Goal: Task Accomplishment & Management: Manage account settings

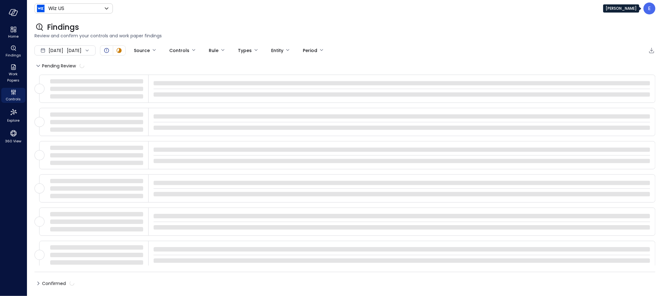
click at [650, 12] on div "E" at bounding box center [650, 9] width 12 height 12
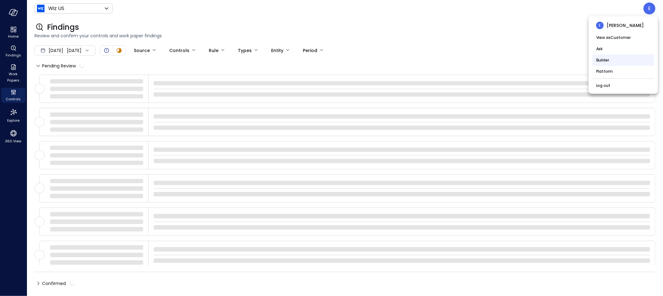
click at [614, 62] on li "Builder" at bounding box center [624, 60] width 62 height 11
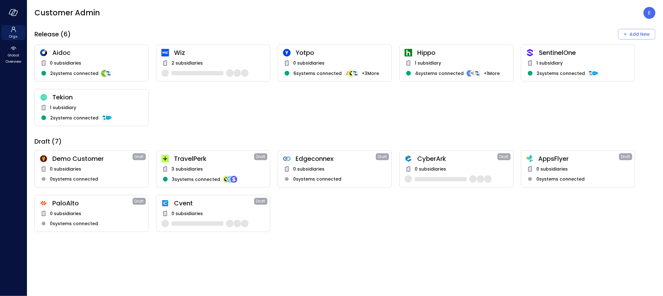
click at [192, 67] on div "2 subsidiaries" at bounding box center [214, 71] width 104 height 25
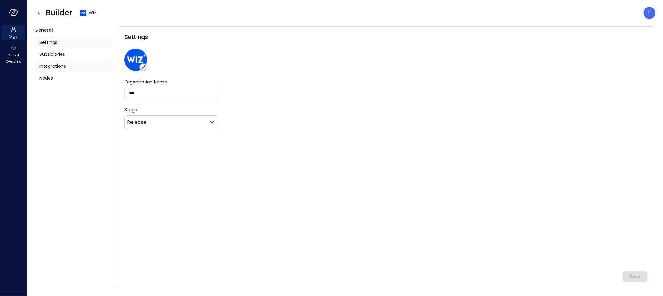
click at [56, 66] on span "Integrations" at bounding box center [53, 66] width 26 height 7
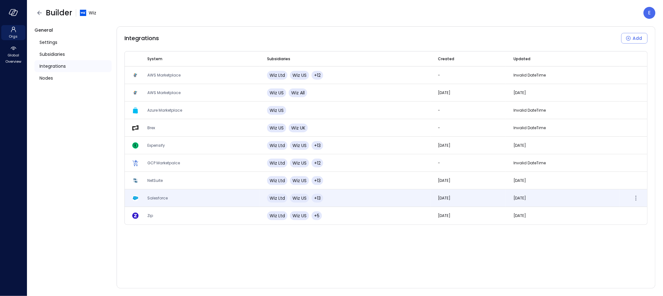
click at [166, 197] on span "Salesforce" at bounding box center [157, 197] width 20 height 5
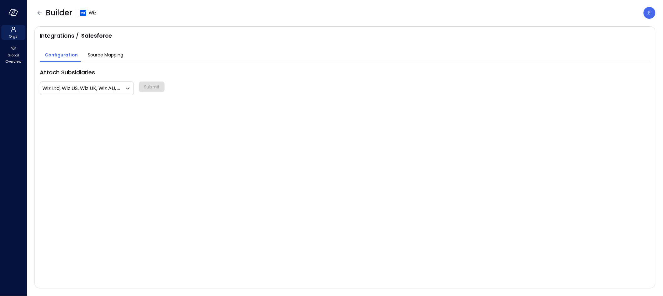
click at [94, 53] on span "Source Mapping" at bounding box center [105, 54] width 35 height 7
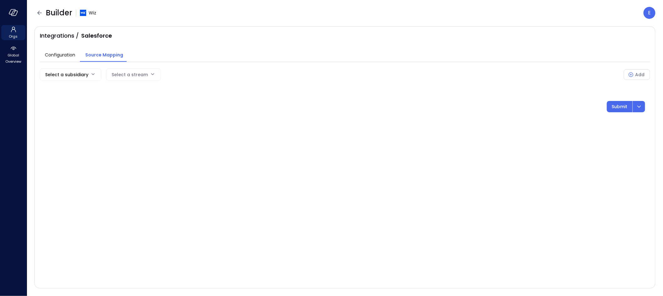
click at [88, 74] on body "Orgs Global Overview Builder Wiz E Integrations / Salesforce Configuration Sour…" at bounding box center [331, 148] width 663 height 296
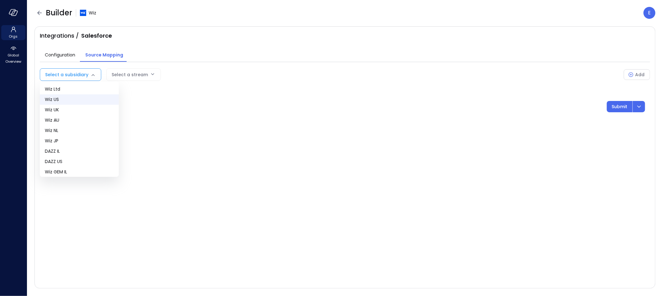
click at [71, 99] on span "Wiz US" at bounding box center [79, 99] width 69 height 7
type input "**"
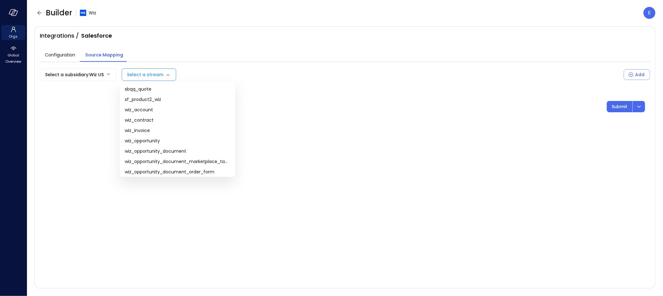
click at [144, 77] on body "Orgs Global Overview Builder Wiz E Integrations / Salesforce Configuration Sour…" at bounding box center [331, 148] width 663 height 296
click at [188, 90] on span "sbqq_quote" at bounding box center [177, 89] width 105 height 7
type input "**********"
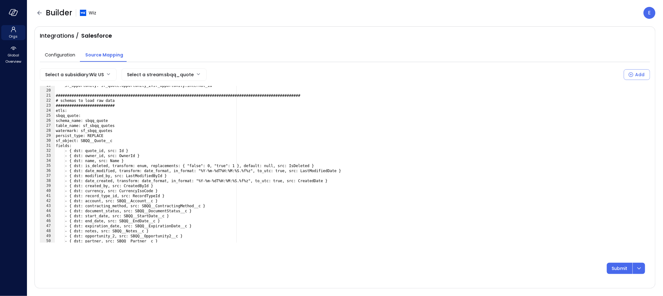
scroll to position [93, 0]
click at [99, 215] on div "sf_opportunity: sf_quote.opportunity_2=sf_opportunity.internal_id #############…" at bounding box center [350, 166] width 591 height 167
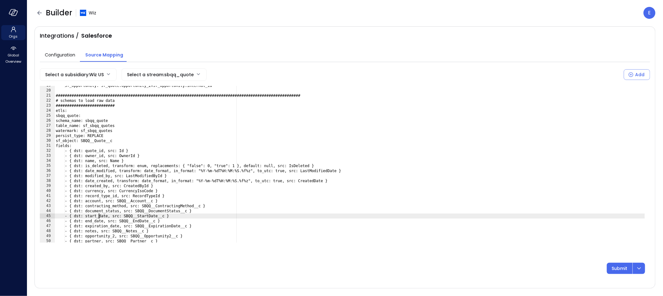
click at [99, 215] on div "sf_opportunity: sf_quote.opportunity_2=sf_opportunity.internal_id #############…" at bounding box center [350, 166] width 591 height 167
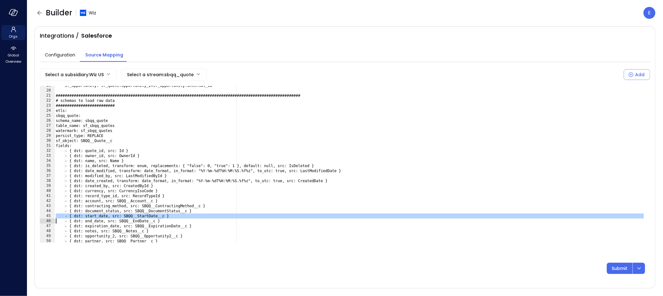
click at [143, 169] on div "sf_opportunity: sf_quote.opportunity_2=sf_opportunity.internal_id #############…" at bounding box center [350, 166] width 591 height 167
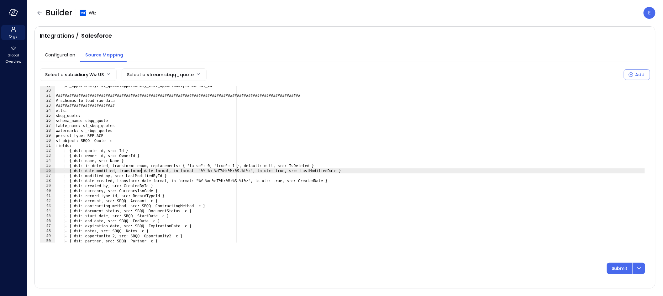
click at [140, 181] on div "sf_opportunity: sf_quote.opportunity_2=sf_opportunity.internal_id #############…" at bounding box center [350, 166] width 591 height 167
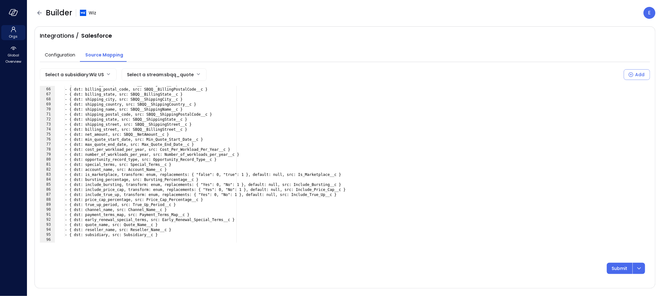
scroll to position [325, 0]
click at [140, 172] on div "- { dst: billing_name, src: SBQQ__BillingName__c } - { dst: billing_postal_code…" at bounding box center [350, 165] width 591 height 167
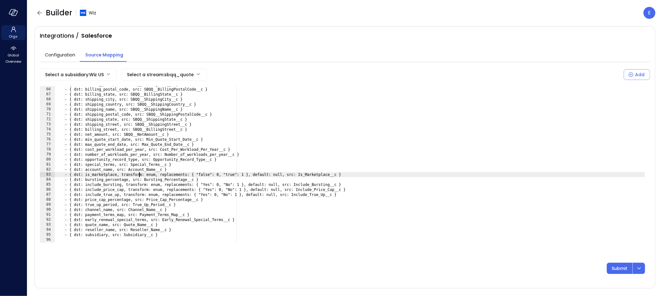
click at [140, 172] on div "- { dst: billing_name, src: SBQQ__BillingName__c } - { dst: billing_postal_code…" at bounding box center [350, 165] width 591 height 167
click at [140, 172] on div "- { dst: billing_name, src: SBQQ__BillingName__c } - { dst: billing_postal_code…" at bounding box center [350, 164] width 591 height 157
drag, startPoint x: 91, startPoint y: 175, endPoint x: 357, endPoint y: 173, distance: 266.3
click at [357, 173] on div "- { dst: billing_name, src: SBQQ__BillingName__c } - { dst: billing_postal_code…" at bounding box center [350, 165] width 591 height 167
click at [114, 182] on div "- { dst: billing_name, src: SBQQ__BillingName__c } - { dst: billing_postal_code…" at bounding box center [350, 165] width 591 height 167
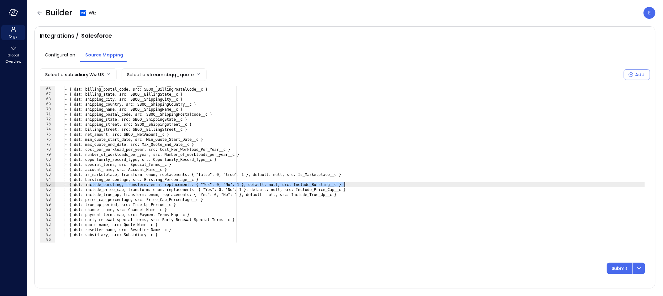
drag, startPoint x: 89, startPoint y: 184, endPoint x: 366, endPoint y: 183, distance: 276.4
click at [366, 183] on div "- { dst: billing_name, src: SBQQ__BillingName__c } - { dst: billing_postal_code…" at bounding box center [350, 165] width 591 height 167
click at [158, 190] on div "- { dst: billing_name, src: SBQQ__BillingName__c } - { dst: billing_postal_code…" at bounding box center [350, 165] width 591 height 167
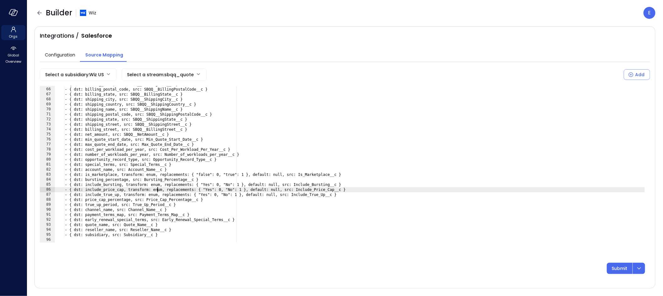
click at [158, 190] on div "- { dst: billing_name, src: SBQQ__BillingName__c } - { dst: billing_postal_code…" at bounding box center [350, 165] width 591 height 167
click at [157, 194] on div "- { dst: billing_name, src: SBQQ__BillingName__c } - { dst: billing_postal_code…" at bounding box center [350, 165] width 591 height 167
type textarea "**********"
click at [157, 194] on div "- { dst: billing_name, src: SBQQ__BillingName__c } - { dst: billing_postal_code…" at bounding box center [350, 165] width 591 height 167
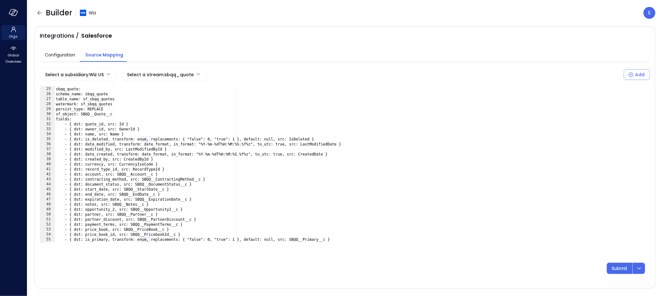
scroll to position [120, 0]
click at [40, 15] on icon "button" at bounding box center [39, 13] width 4 height 4
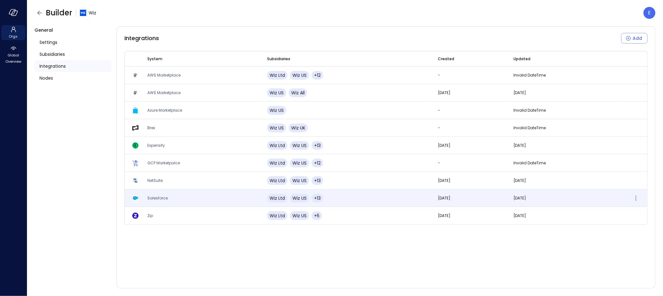
click at [166, 195] on span "Salesforce" at bounding box center [157, 197] width 20 height 5
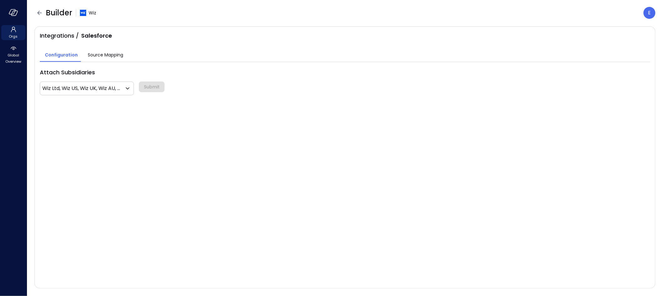
click at [105, 54] on span "Source Mapping" at bounding box center [105, 54] width 35 height 7
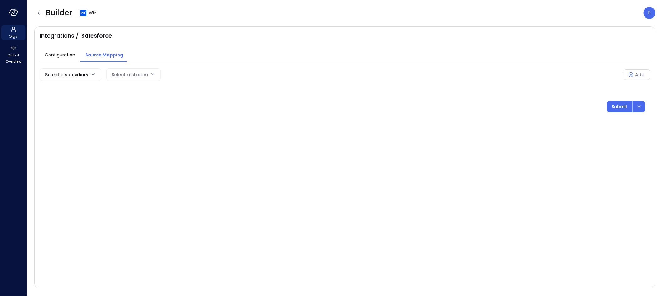
click at [61, 72] on body "Orgs Global Overview Builder Wiz E Integrations / Salesforce Configuration Sour…" at bounding box center [331, 148] width 663 height 296
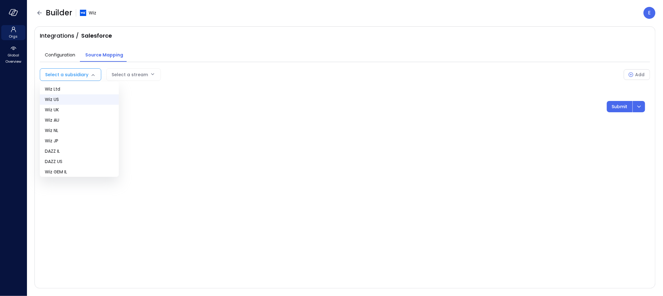
click at [62, 100] on span "Wiz US" at bounding box center [79, 99] width 69 height 7
type input "**"
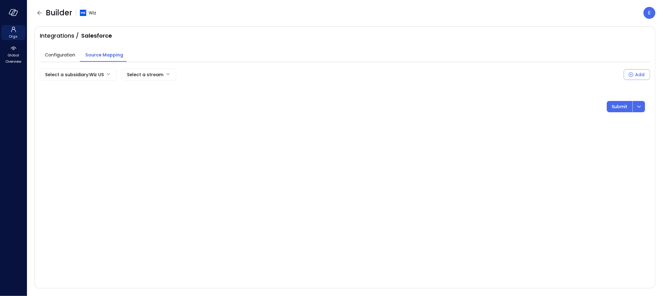
click at [151, 75] on body "Orgs Global Overview Builder Wiz E Integrations / Salesforce Configuration Sour…" at bounding box center [331, 148] width 663 height 296
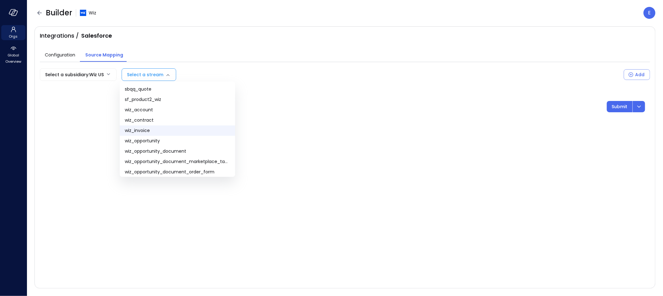
click at [155, 134] on li "wiz_invoice" at bounding box center [177, 130] width 115 height 10
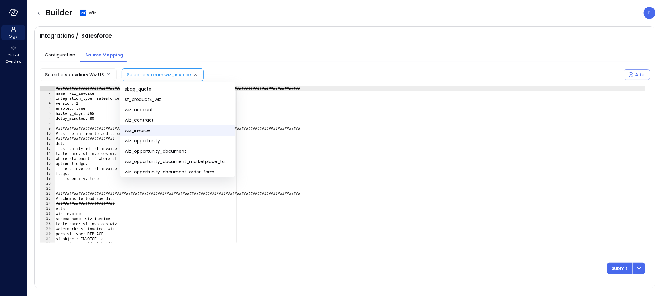
click at [178, 73] on body "**********" at bounding box center [331, 148] width 663 height 296
click at [178, 99] on span "sf_product2_wiz" at bounding box center [177, 99] width 105 height 7
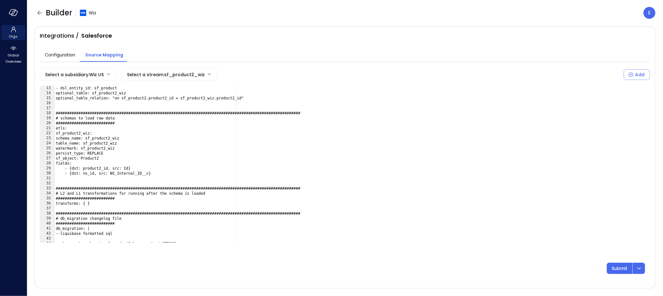
scroll to position [61, 0]
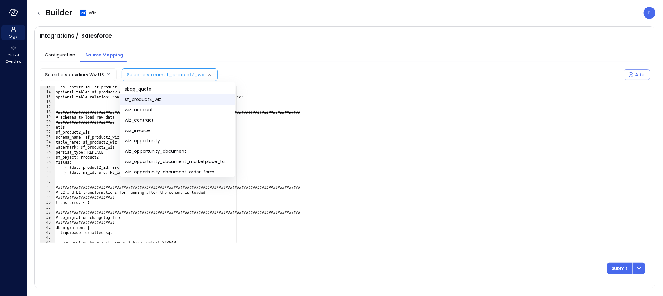
click at [175, 71] on body "**********" at bounding box center [331, 148] width 663 height 296
click at [178, 141] on span "wiz_opportunity" at bounding box center [177, 141] width 105 height 7
type input "**********"
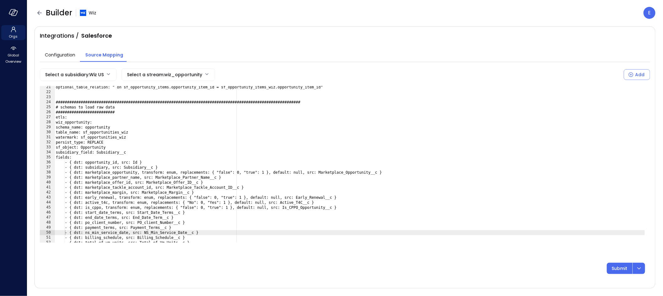
scroll to position [135, 0]
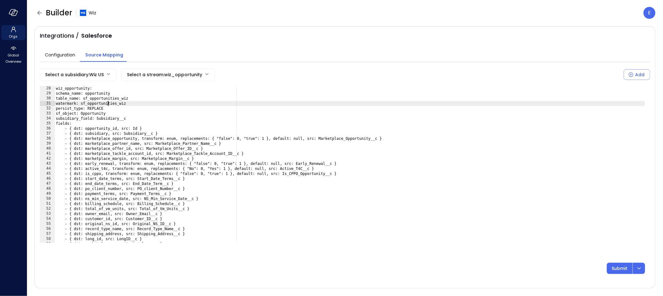
click at [107, 102] on div "etls: wiz_opportunity: schema_name: opportunity table_name: sf_opportunities_wi…" at bounding box center [350, 164] width 591 height 167
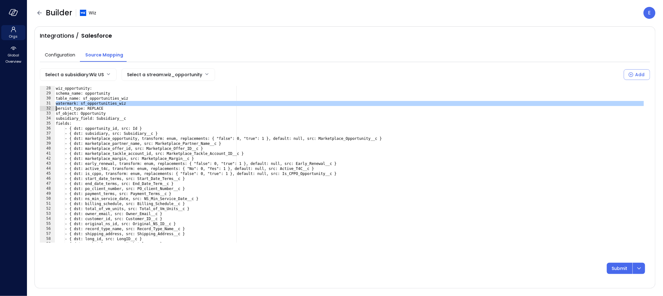
click at [107, 102] on div "etls: wiz_opportunity: schema_name: opportunity table_name: sf_opportunities_wi…" at bounding box center [350, 164] width 591 height 167
click at [107, 102] on div "etls: wiz_opportunity: schema_name: opportunity table_name: sf_opportunities_wi…" at bounding box center [350, 164] width 591 height 157
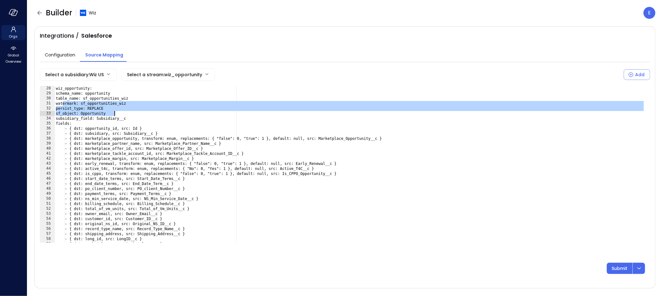
drag, startPoint x: 63, startPoint y: 102, endPoint x: 163, endPoint y: 115, distance: 101.2
click at [163, 115] on div "etls: wiz_opportunity: schema_name: opportunity table_name: sf_opportunities_wi…" at bounding box center [350, 164] width 591 height 167
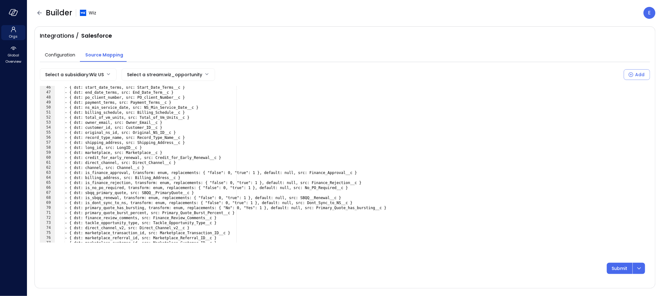
scroll to position [227, 0]
click at [172, 196] on div "- { dst: start_date_terms, src: Start_Date_Terms__c } - { dst: end_date_terms, …" at bounding box center [350, 168] width 591 height 167
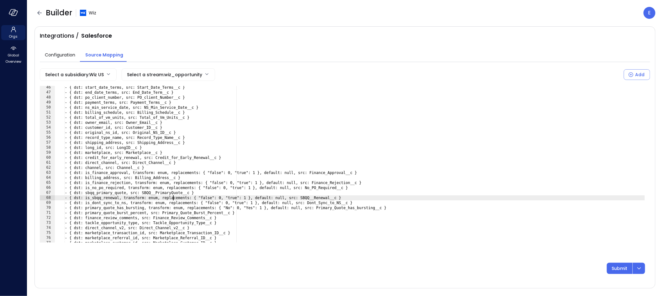
click at [172, 196] on div "- { dst: start_date_terms, src: Start_Date_Terms__c } - { dst: end_date_terms, …" at bounding box center [350, 168] width 591 height 167
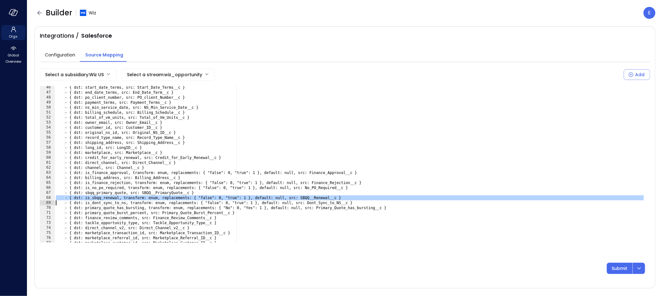
click at [162, 196] on div "- { dst: start_date_terms, src: Start_Date_Terms__c } - { dst: end_date_terms, …" at bounding box center [350, 168] width 591 height 167
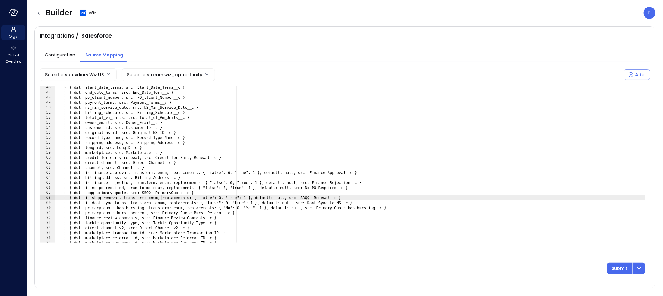
click at [170, 171] on div "- { dst: start_date_terms, src: Start_Date_Terms__c } - { dst: end_date_terms, …" at bounding box center [350, 168] width 591 height 167
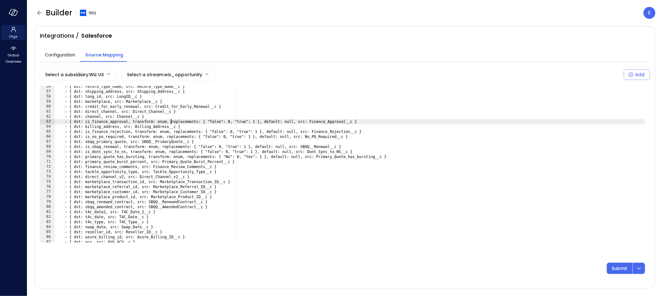
scroll to position [290, 0]
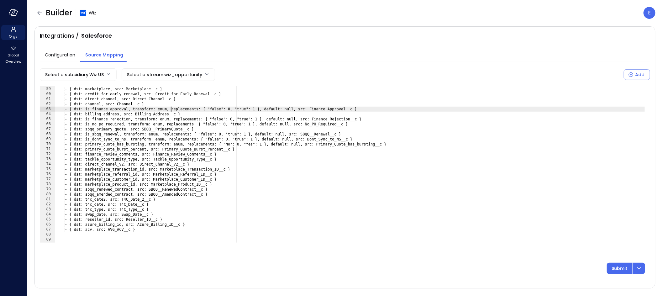
click at [138, 203] on div "- { dst: long_id, src: LongID__c } - { dst: marketplace, src: Marketplace__c } …" at bounding box center [350, 165] width 591 height 167
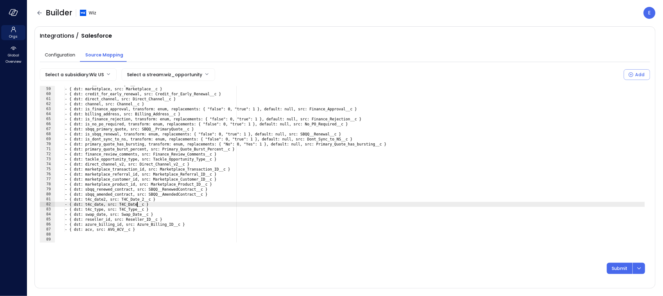
click at [138, 203] on div "- { dst: long_id, src: LongID__c } - { dst: marketplace, src: Marketplace__c } …" at bounding box center [350, 165] width 591 height 167
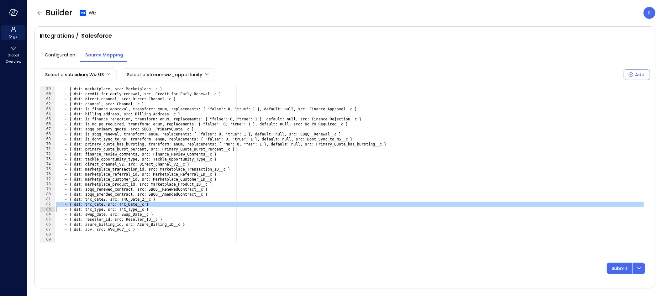
click at [195, 203] on div "- { dst: long_id, src: LongID__c } - { dst: marketplace, src: Marketplace__c } …" at bounding box center [350, 165] width 591 height 167
type textarea "**********"
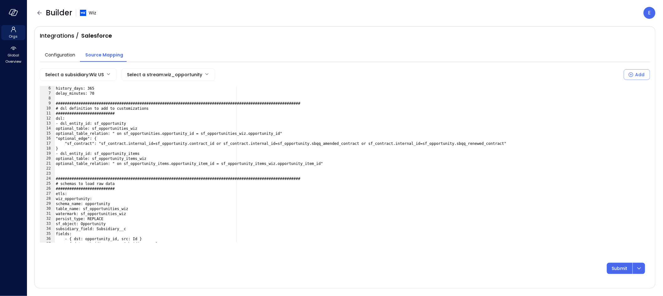
scroll to position [0, 0]
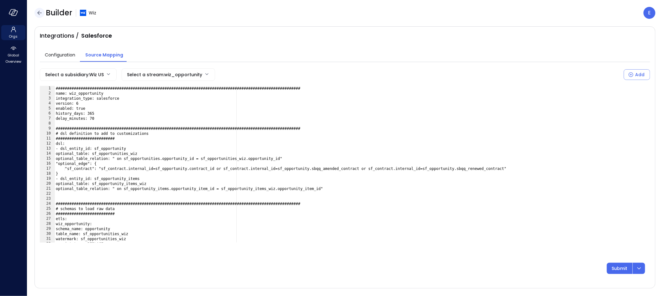
click at [40, 13] on icon "button" at bounding box center [39, 13] width 4 height 4
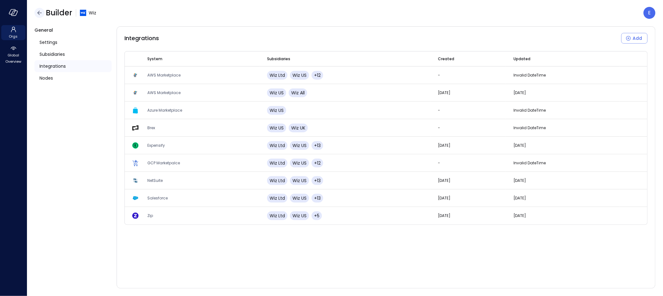
click at [36, 14] on icon "button" at bounding box center [40, 13] width 8 height 8
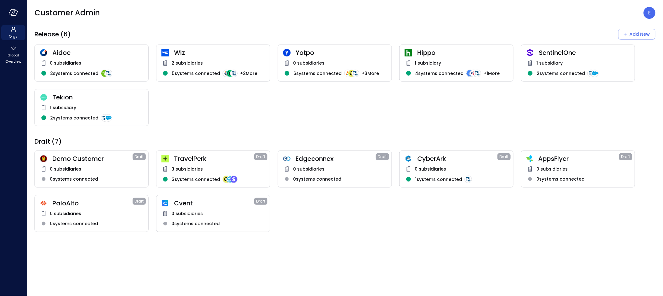
click at [589, 166] on div "0 subsidiaries" at bounding box center [579, 169] width 104 height 8
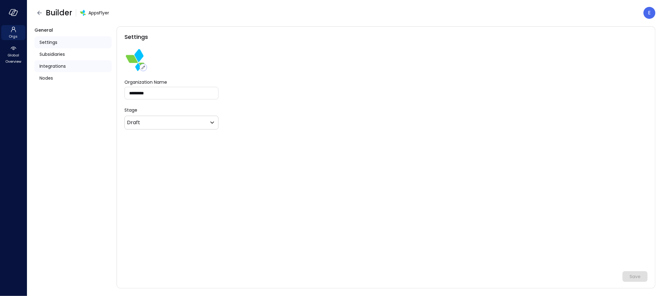
click at [45, 67] on span "Integrations" at bounding box center [53, 66] width 26 height 7
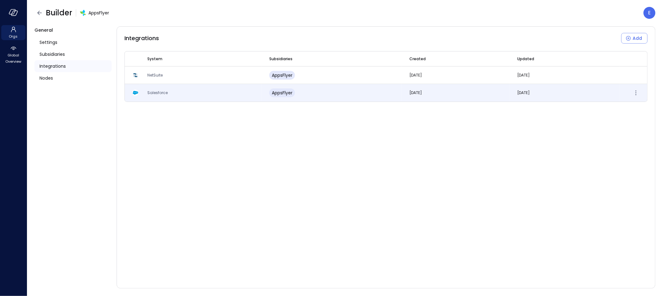
click at [157, 97] on td "Salesforce" at bounding box center [201, 93] width 122 height 18
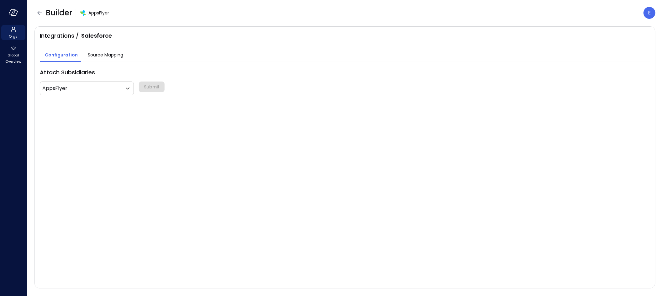
click at [100, 55] on span "Source Mapping" at bounding box center [105, 54] width 35 height 7
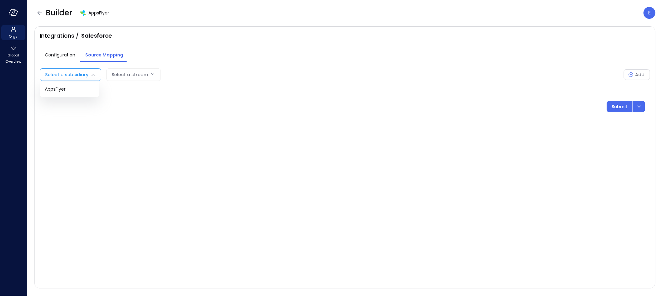
click at [77, 73] on body "Orgs Global Overview Builder AppsFlyer E Integrations / Salesforce Configuratio…" at bounding box center [331, 148] width 663 height 296
click at [72, 91] on span "AppsFlyer" at bounding box center [70, 89] width 50 height 7
type input "***"
click at [148, 73] on body "Orgs Global Overview Builder AppsFlyer E Integrations / Salesforce Configuratio…" at bounding box center [331, 148] width 663 height 296
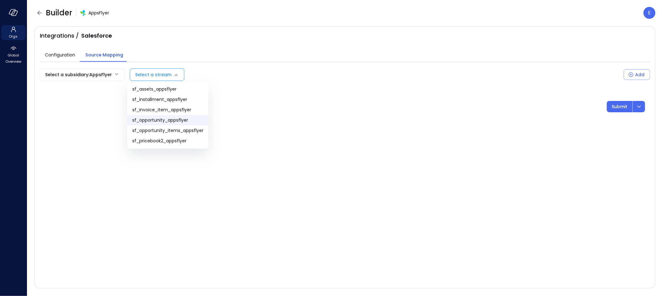
click at [175, 119] on span "sf_opportunity_appsflyer" at bounding box center [167, 120] width 71 height 7
type input "**********"
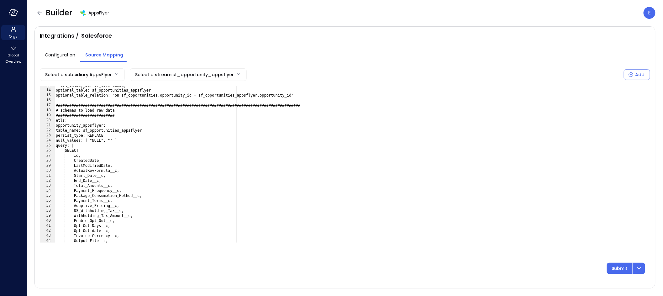
scroll to position [63, 0]
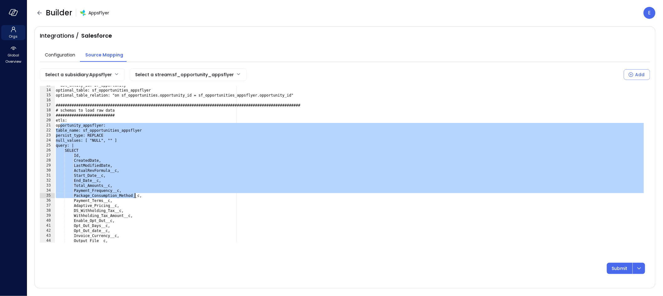
drag, startPoint x: 61, startPoint y: 126, endPoint x: 137, endPoint y: 197, distance: 103.9
click at [136, 199] on div "- dsl_entity_id: sf_opportunity optional_table: sf_opportunities_appsflyer opti…" at bounding box center [350, 166] width 591 height 167
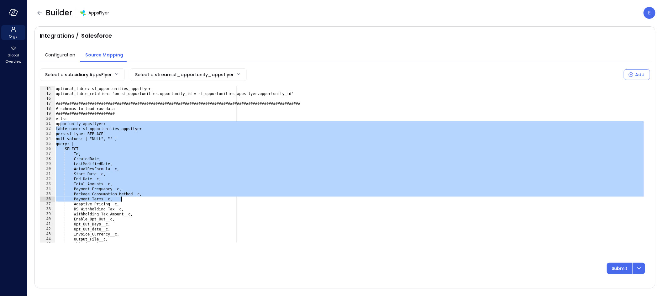
scroll to position [68, 0]
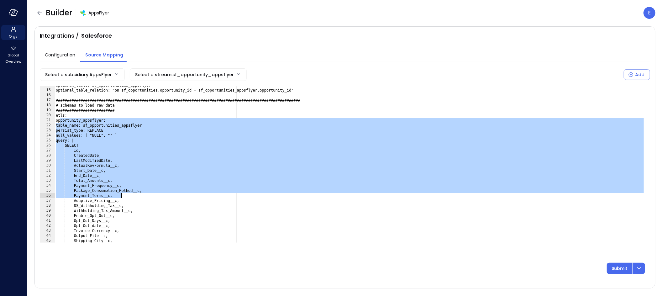
click at [68, 147] on div "optional_table: sf_opportunities_appsflyer optional_table_relation: "on sf_oppo…" at bounding box center [350, 166] width 591 height 167
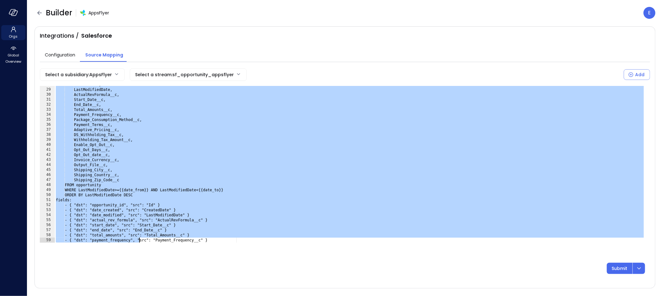
scroll to position [179, 0]
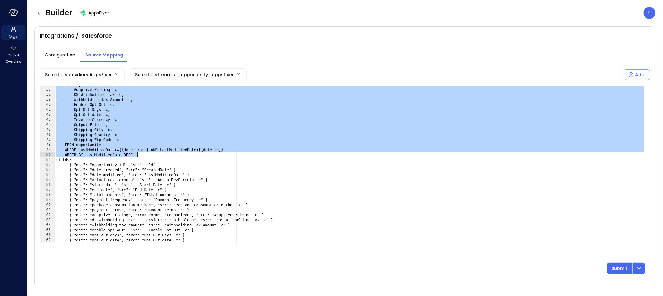
drag, startPoint x: 65, startPoint y: 141, endPoint x: 157, endPoint y: 155, distance: 93.6
click at [157, 155] on div "Payment_Terms__c, Adaptive_Pricing__c, DS_Withholding_Tax__c, Withholding_Tax_A…" at bounding box center [350, 165] width 591 height 167
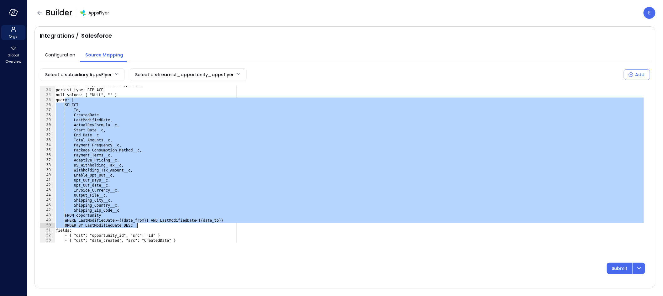
scroll to position [109, 0]
click at [90, 120] on div "table_name: sf_opportunities_appsflyer persist_type: REPLACE null_values: [ "NU…" at bounding box center [350, 166] width 591 height 167
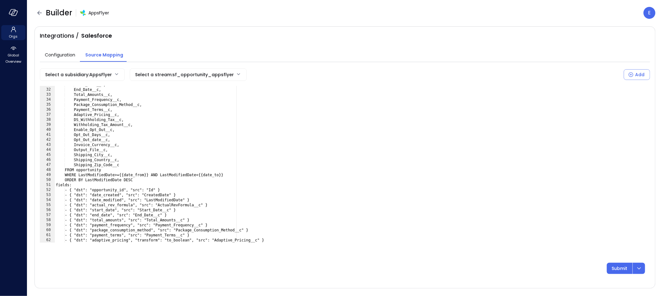
scroll to position [167, 0]
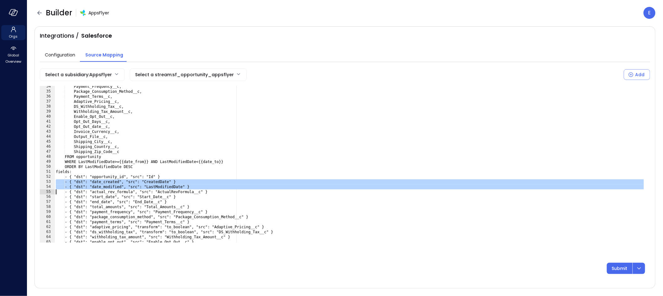
drag, startPoint x: 55, startPoint y: 181, endPoint x: 56, endPoint y: 190, distance: 9.5
click at [56, 190] on div "Payment_Frequency__c, Package_Consumption_Method__c, Payment_Terms__c, Adaptive…" at bounding box center [350, 167] width 591 height 167
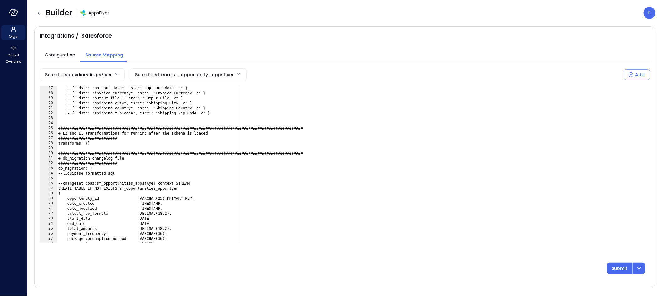
scroll to position [342, 0]
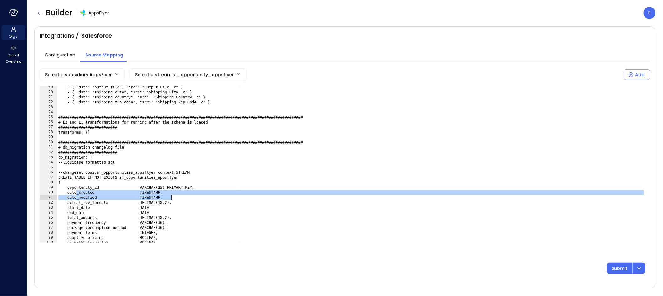
drag, startPoint x: 76, startPoint y: 191, endPoint x: 195, endPoint y: 196, distance: 119.3
click at [195, 196] on div "- { "dst": "output_file", "src": "Output_File__c" } - { "dst": "shipping_city",…" at bounding box center [351, 168] width 588 height 167
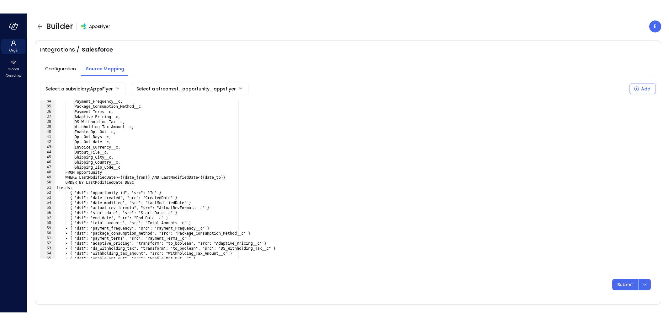
scroll to position [167, 0]
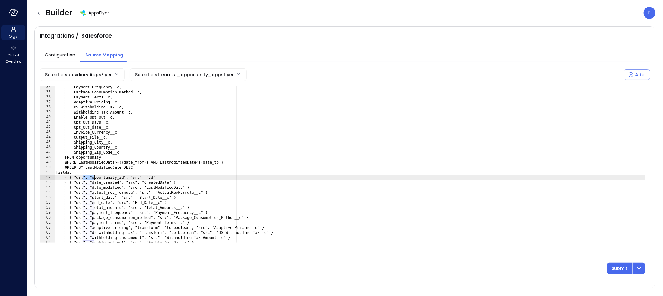
drag, startPoint x: 83, startPoint y: 177, endPoint x: 93, endPoint y: 177, distance: 10.4
click at [93, 177] on div "Payment_Frequency__c, Package_Consumption_Method__c, Payment_Terms__c, Adaptive…" at bounding box center [350, 168] width 591 height 167
type textarea "**********"
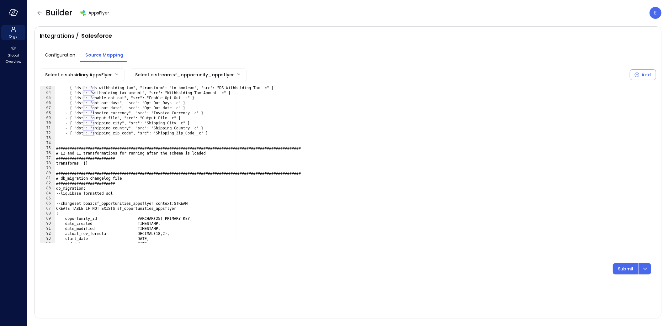
scroll to position [332, 0]
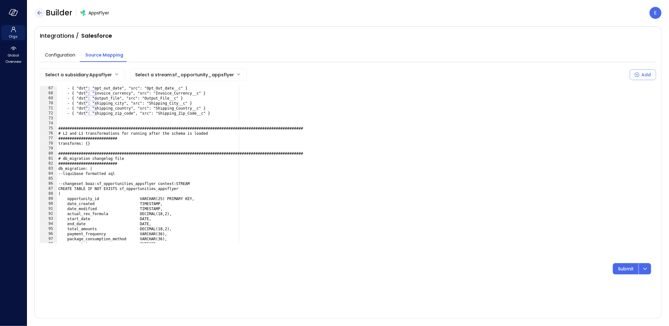
click at [37, 14] on icon "button" at bounding box center [40, 13] width 8 height 8
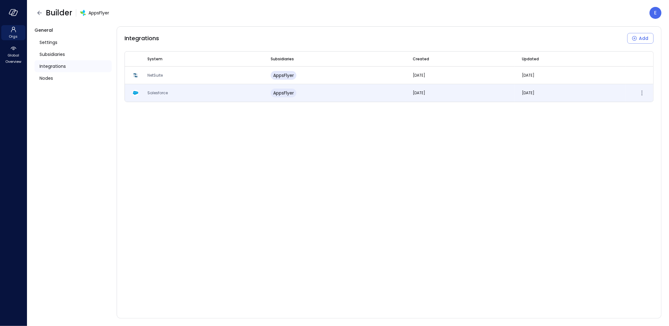
click at [151, 96] on td "Salesforce" at bounding box center [201, 93] width 123 height 18
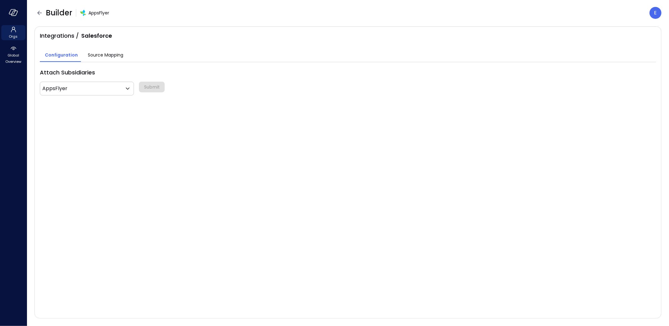
click at [99, 50] on button "Source Mapping" at bounding box center [105, 55] width 45 height 13
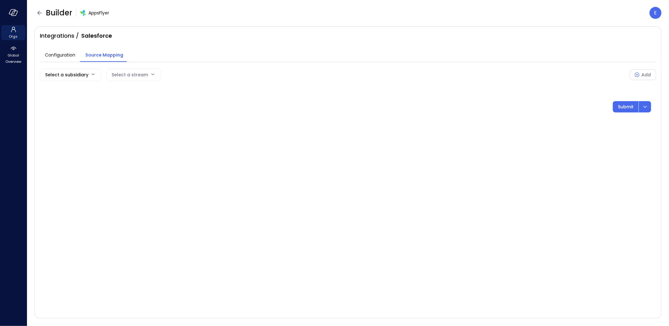
click at [70, 77] on body "Orgs Global Overview Builder AppsFlyer E Integrations / Salesforce Configuratio…" at bounding box center [334, 163] width 669 height 326
click at [67, 93] on li "AppsFlyer" at bounding box center [70, 89] width 60 height 10
type input "***"
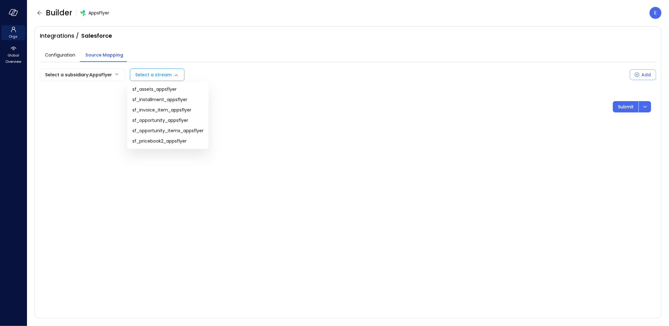
click at [137, 73] on body "Orgs Global Overview Builder AppsFlyer E Integrations / Salesforce Configuratio…" at bounding box center [334, 163] width 669 height 326
click at [160, 120] on span "sf_opportunity_appsflyer" at bounding box center [167, 120] width 71 height 7
type input "**********"
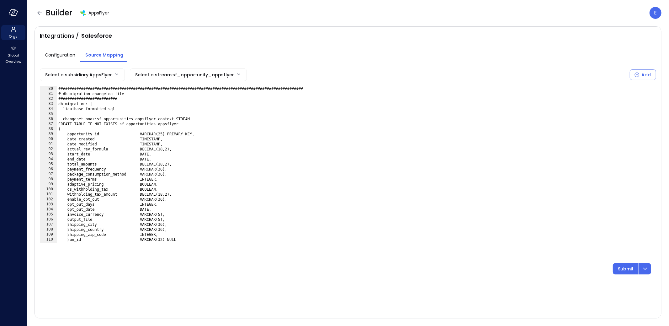
scroll to position [415, 0]
